Goal: Task Accomplishment & Management: Manage account settings

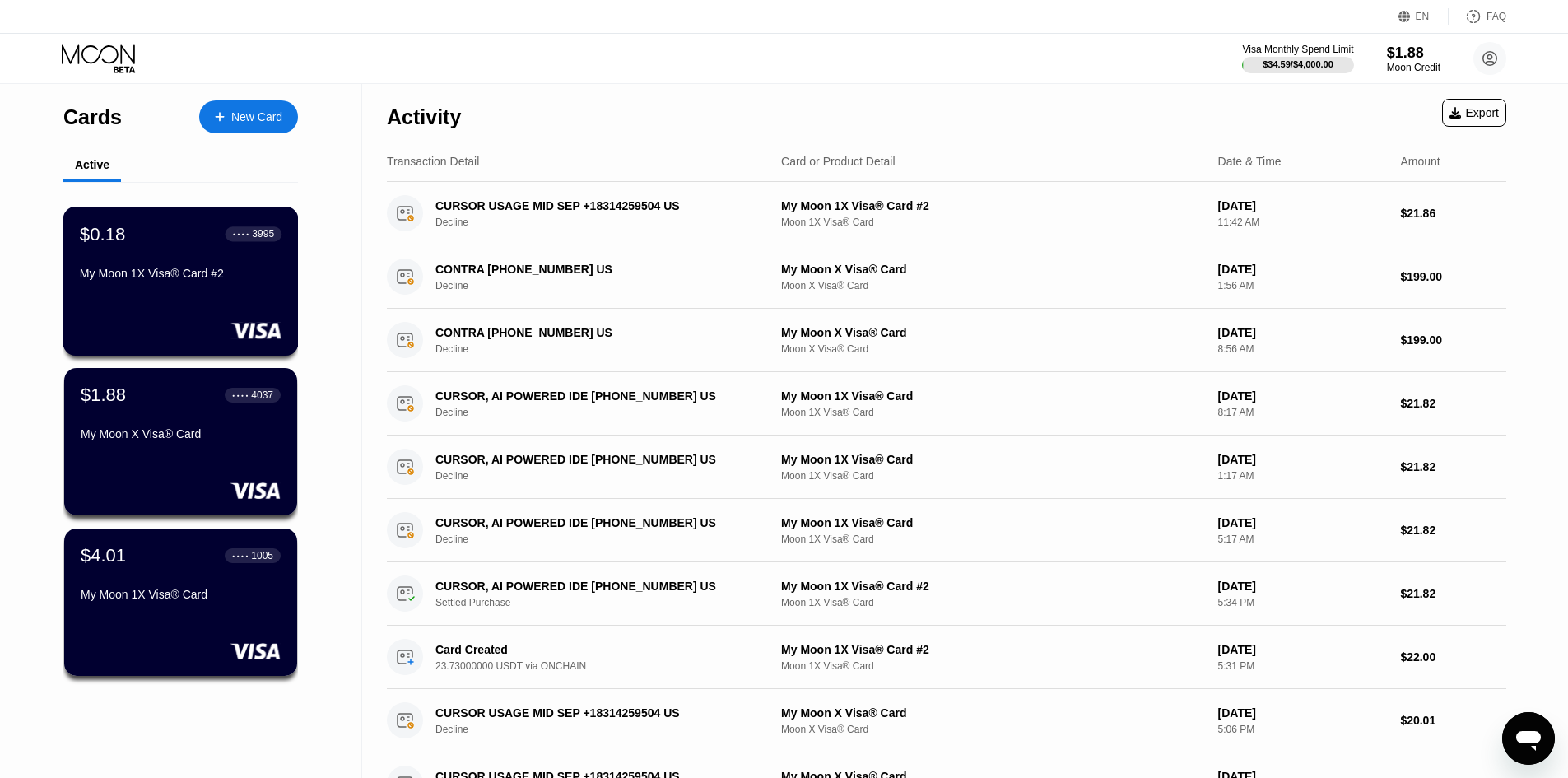
click at [233, 278] on div "My Moon 1X Visa® Card #2" at bounding box center [181, 274] width 202 height 13
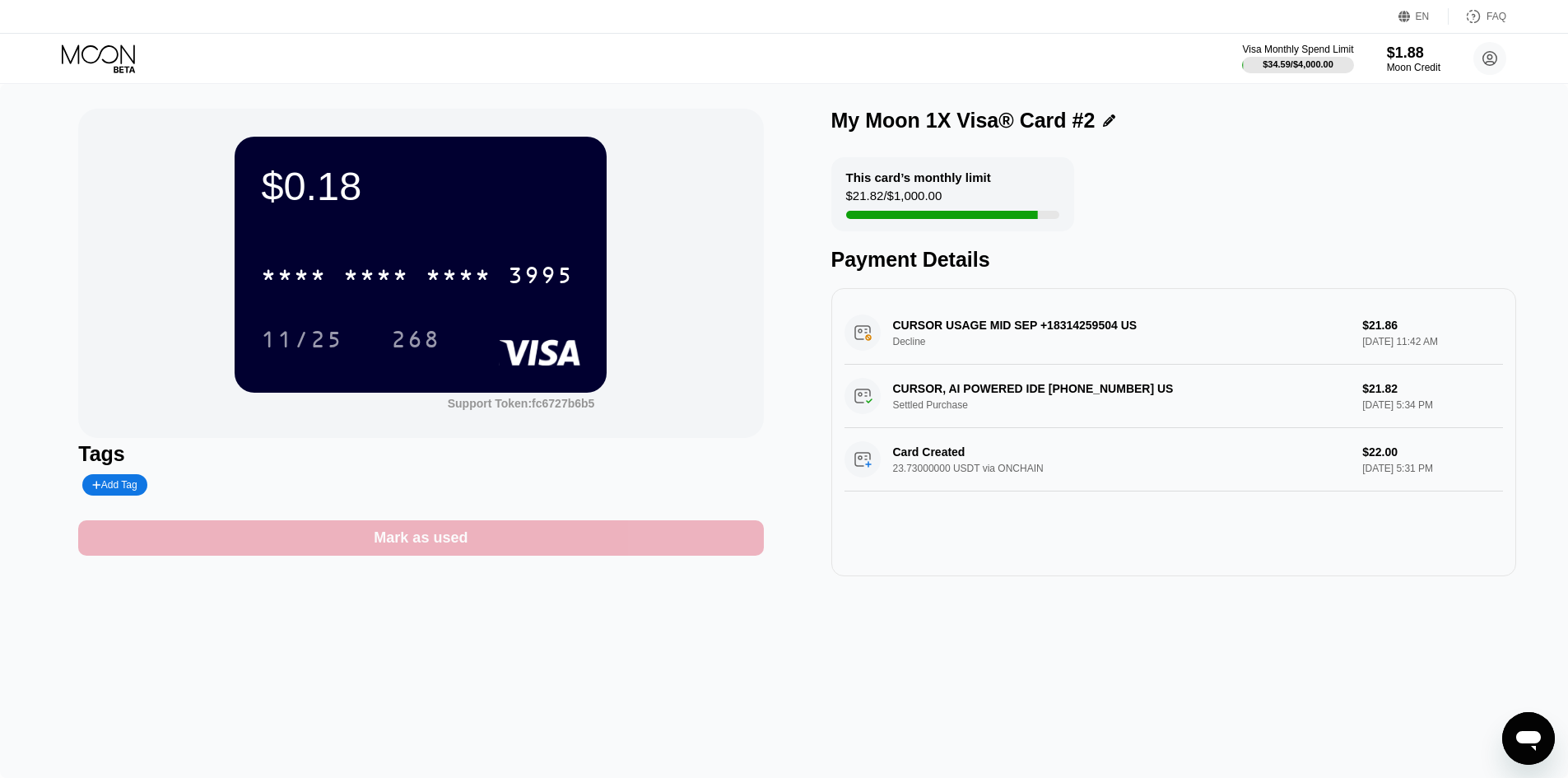
click at [520, 550] on div "Mark as used" at bounding box center [420, 538] width 685 height 36
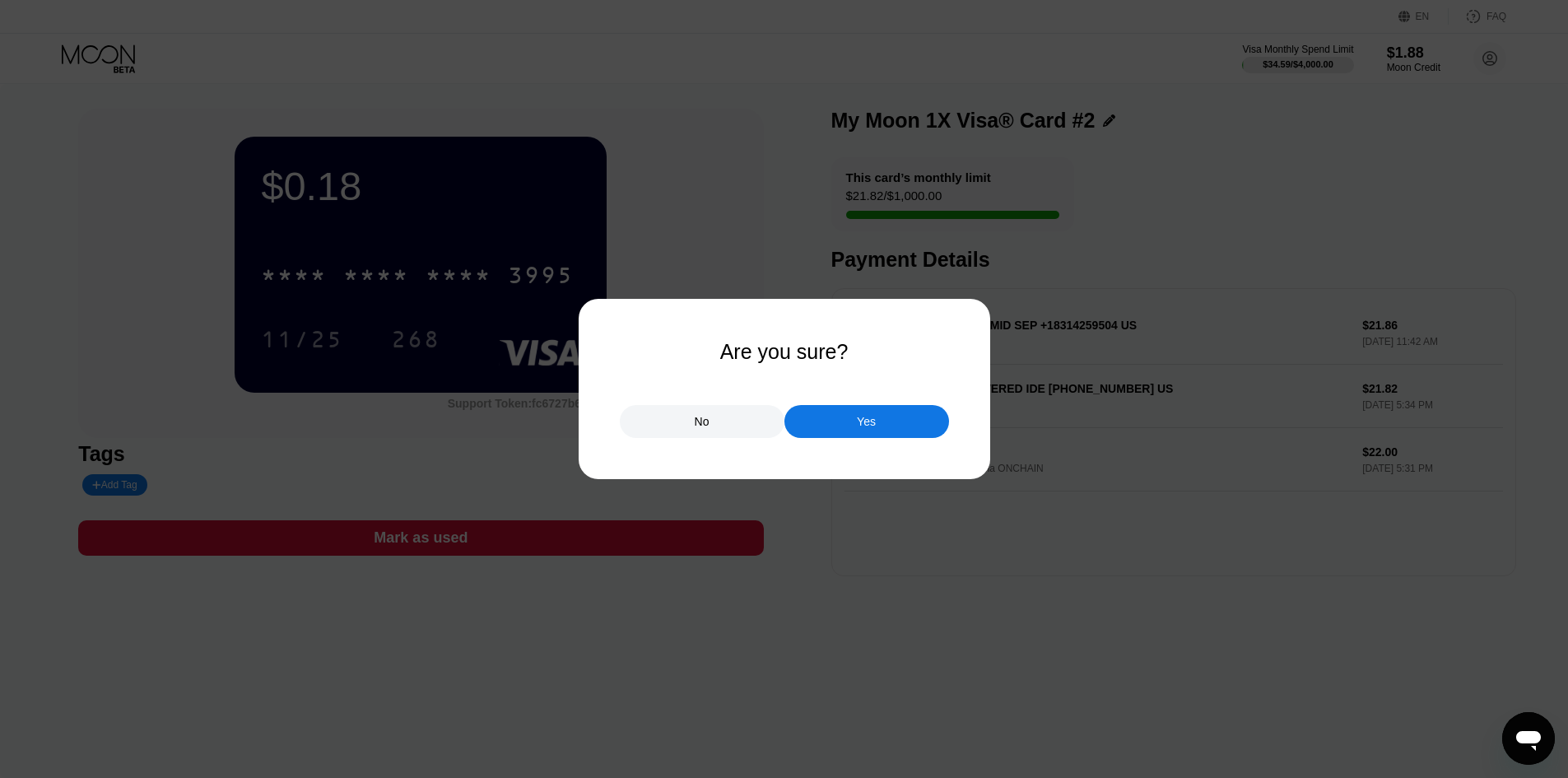
click at [835, 426] on div "Yes" at bounding box center [866, 422] width 164 height 33
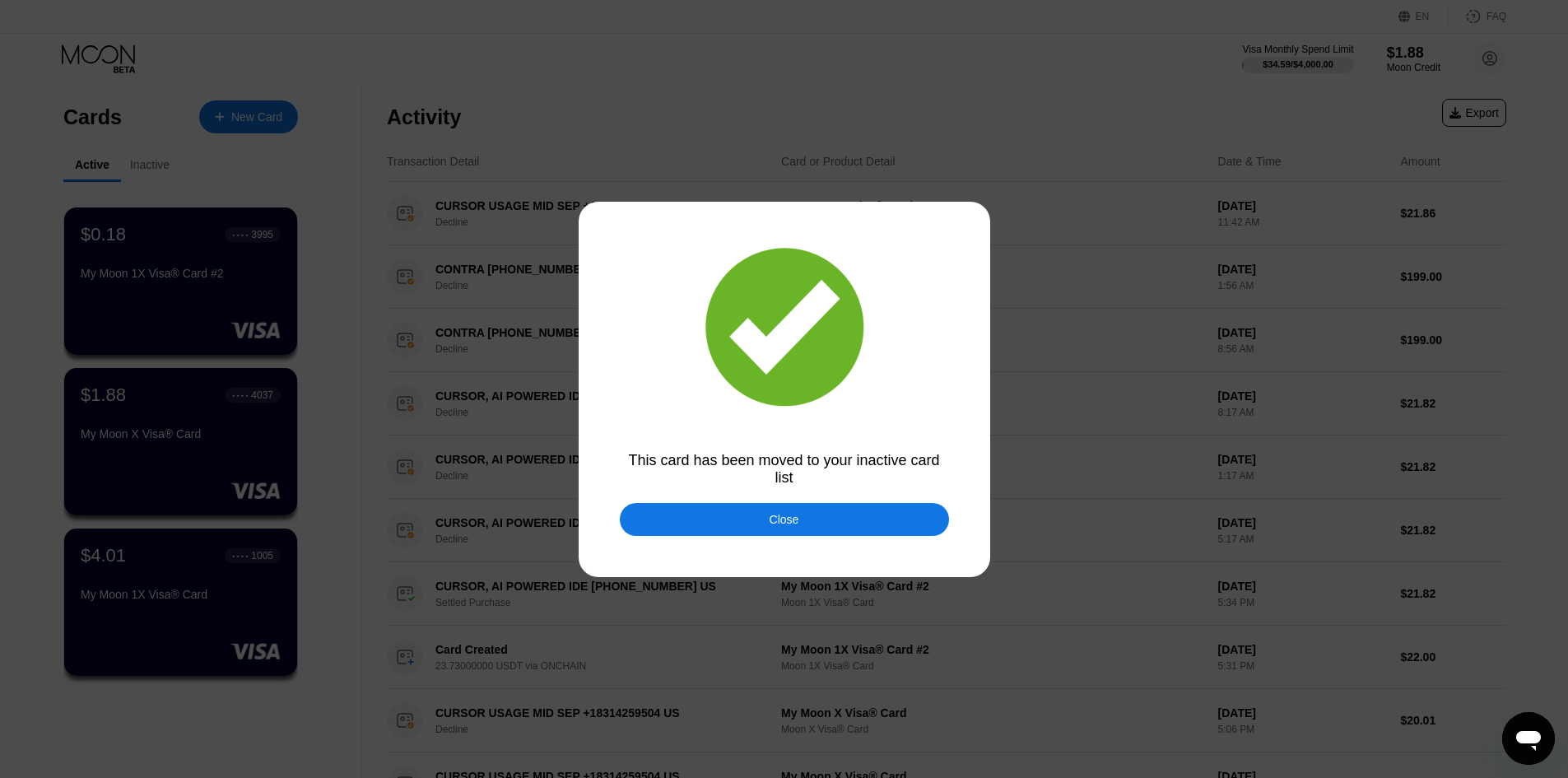
click at [779, 526] on div "Close" at bounding box center [784, 520] width 30 height 13
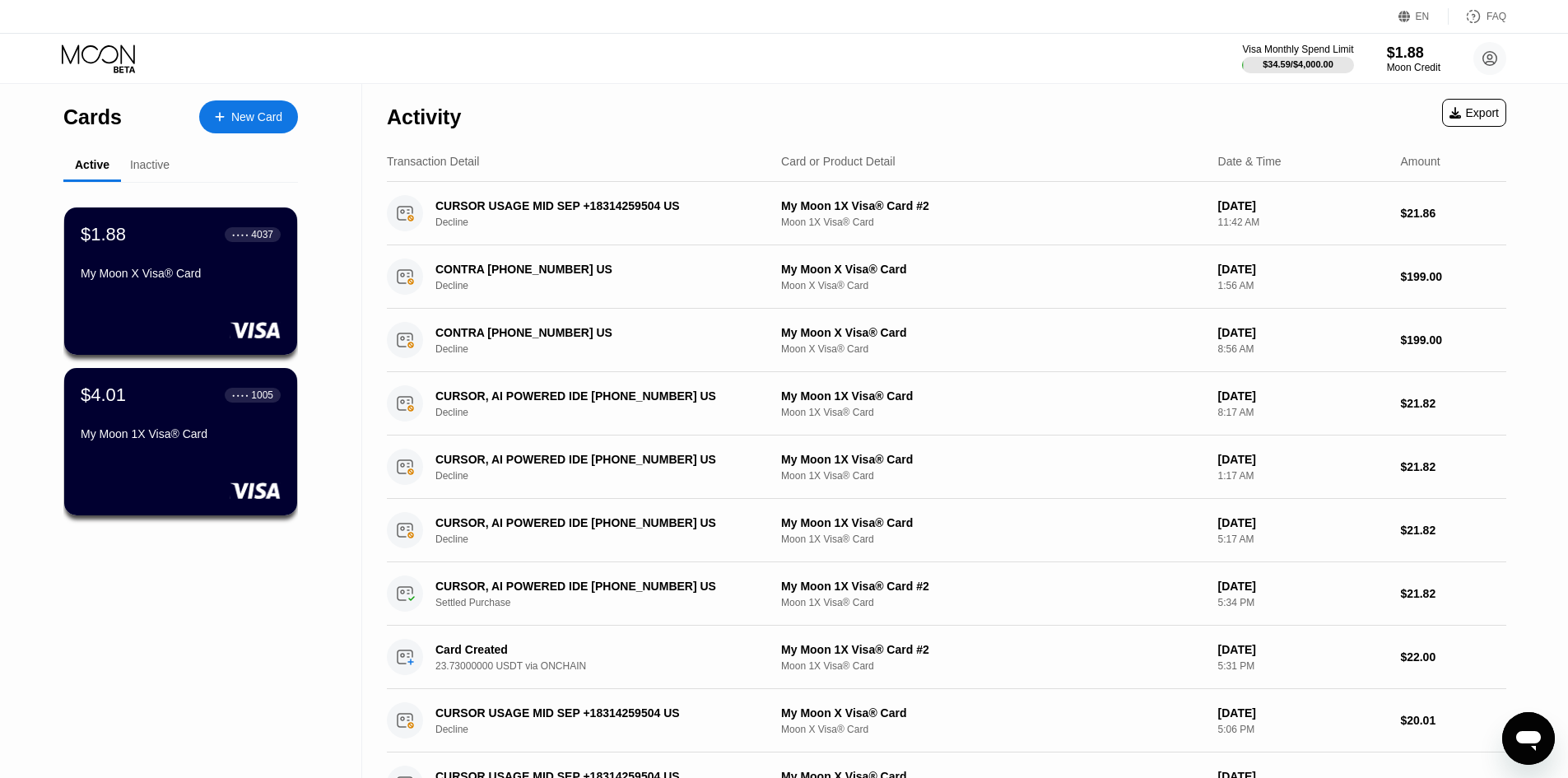
click at [254, 600] on div "Cards New Card Active Inactive $1.88 ● ● ● ● 4037 My Moon X Visa® Card $4.01 ● …" at bounding box center [181, 557] width 362 height 948
